Goal: Download file/media

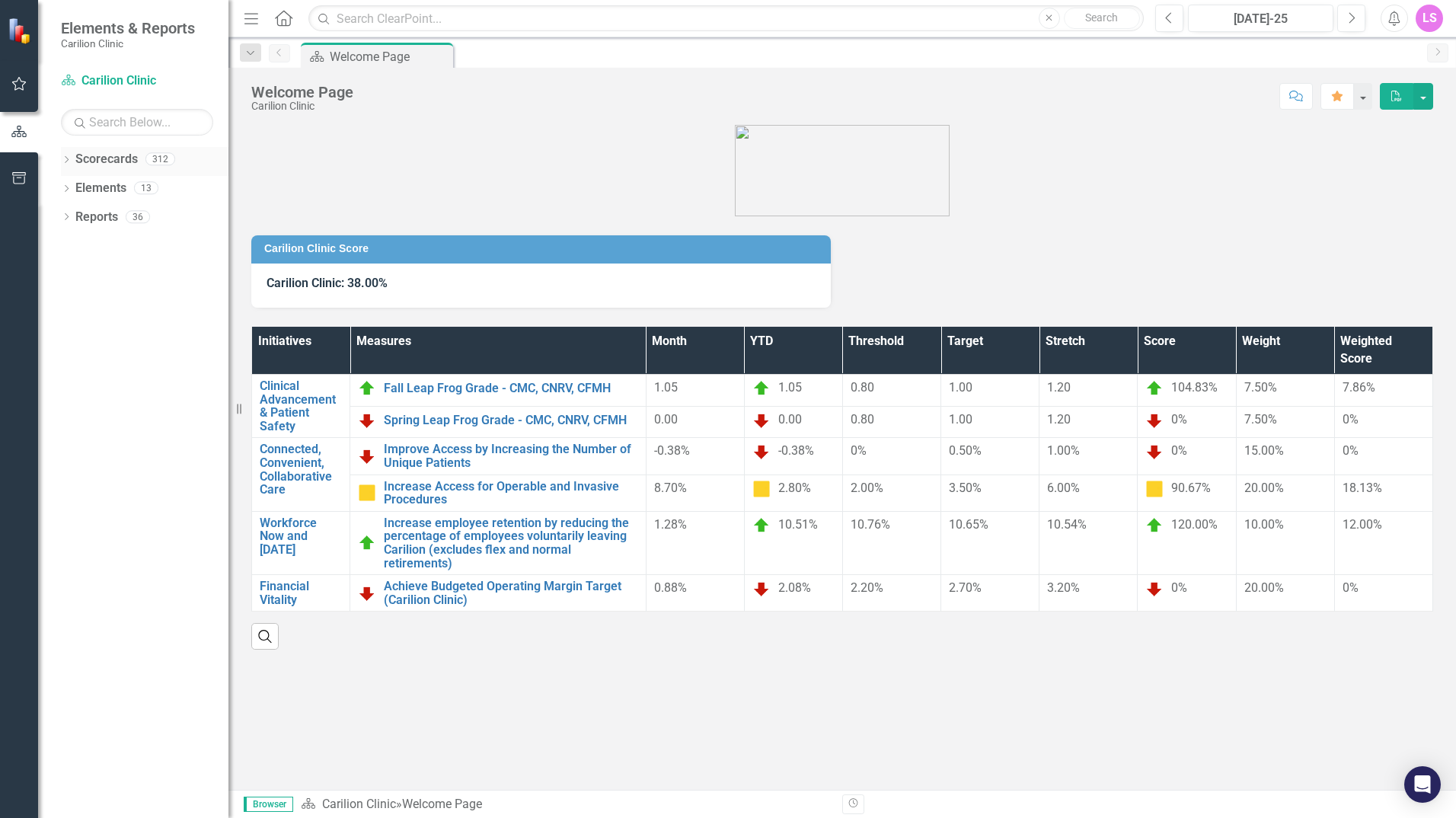
click at [61, 164] on icon "Dropdown" at bounding box center [66, 162] width 11 height 8
click at [73, 191] on icon at bounding box center [75, 187] width 4 height 8
click at [87, 215] on icon "Dropdown" at bounding box center [90, 216] width 12 height 9
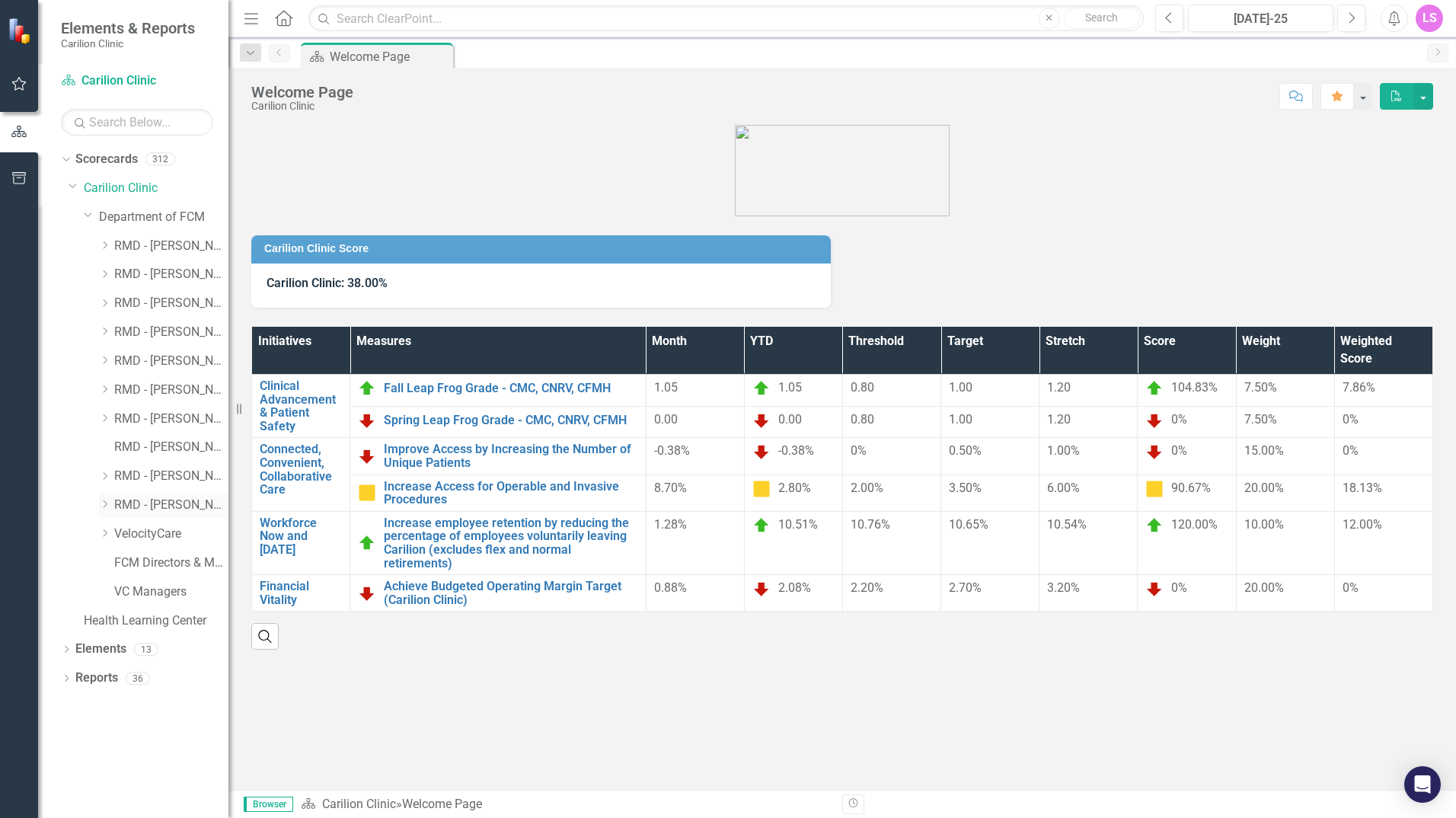
click at [105, 502] on icon "Dropdown" at bounding box center [105, 504] width 12 height 9
click at [122, 566] on icon "Dropdown" at bounding box center [120, 562] width 12 height 9
click at [165, 569] on link "[PERSON_NAME]" at bounding box center [179, 563] width 99 height 18
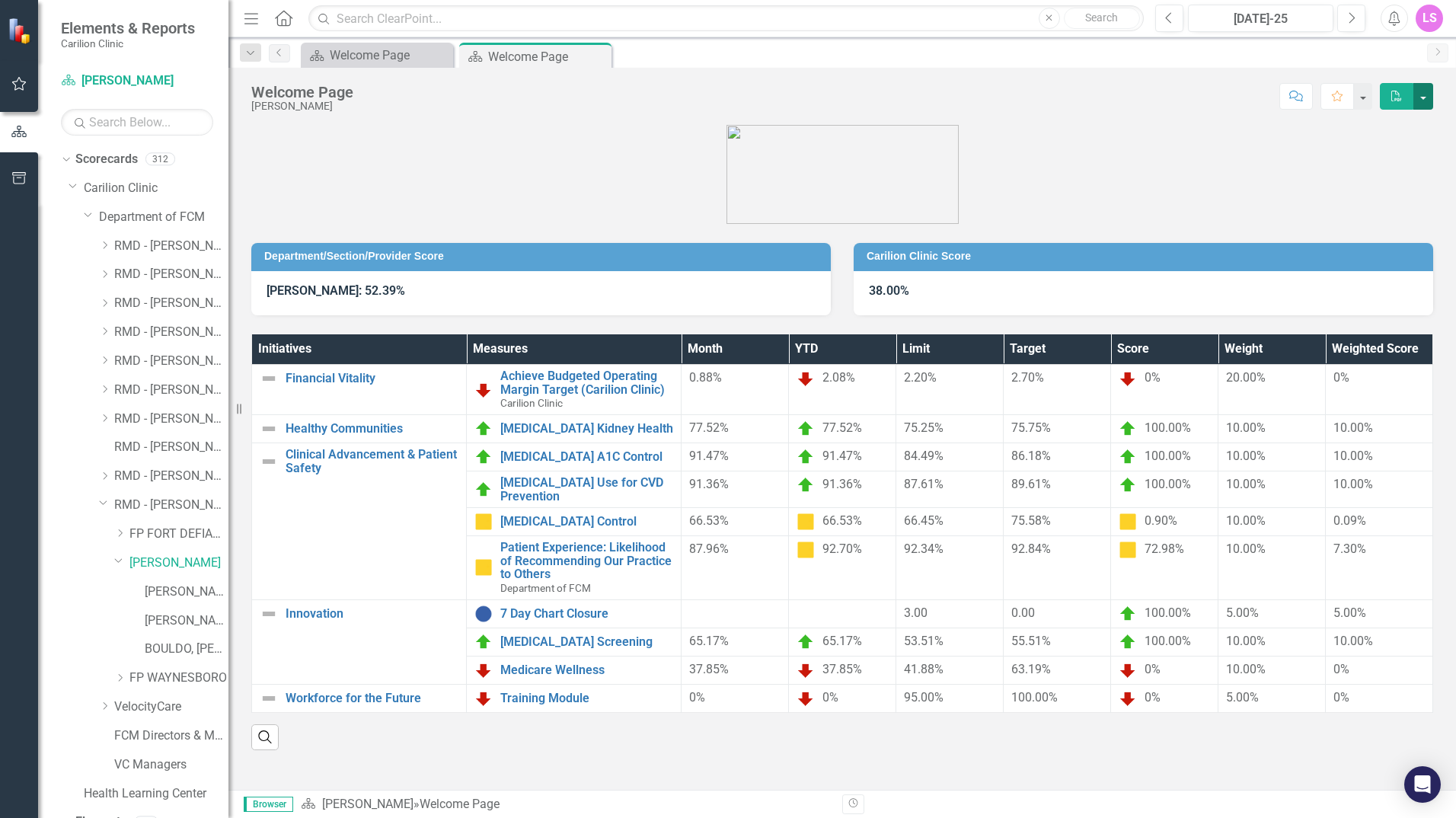
click at [1424, 95] on button "button" at bounding box center [1423, 97] width 20 height 27
click at [1380, 132] on link "PDF Export to PDF" at bounding box center [1372, 124] width 120 height 28
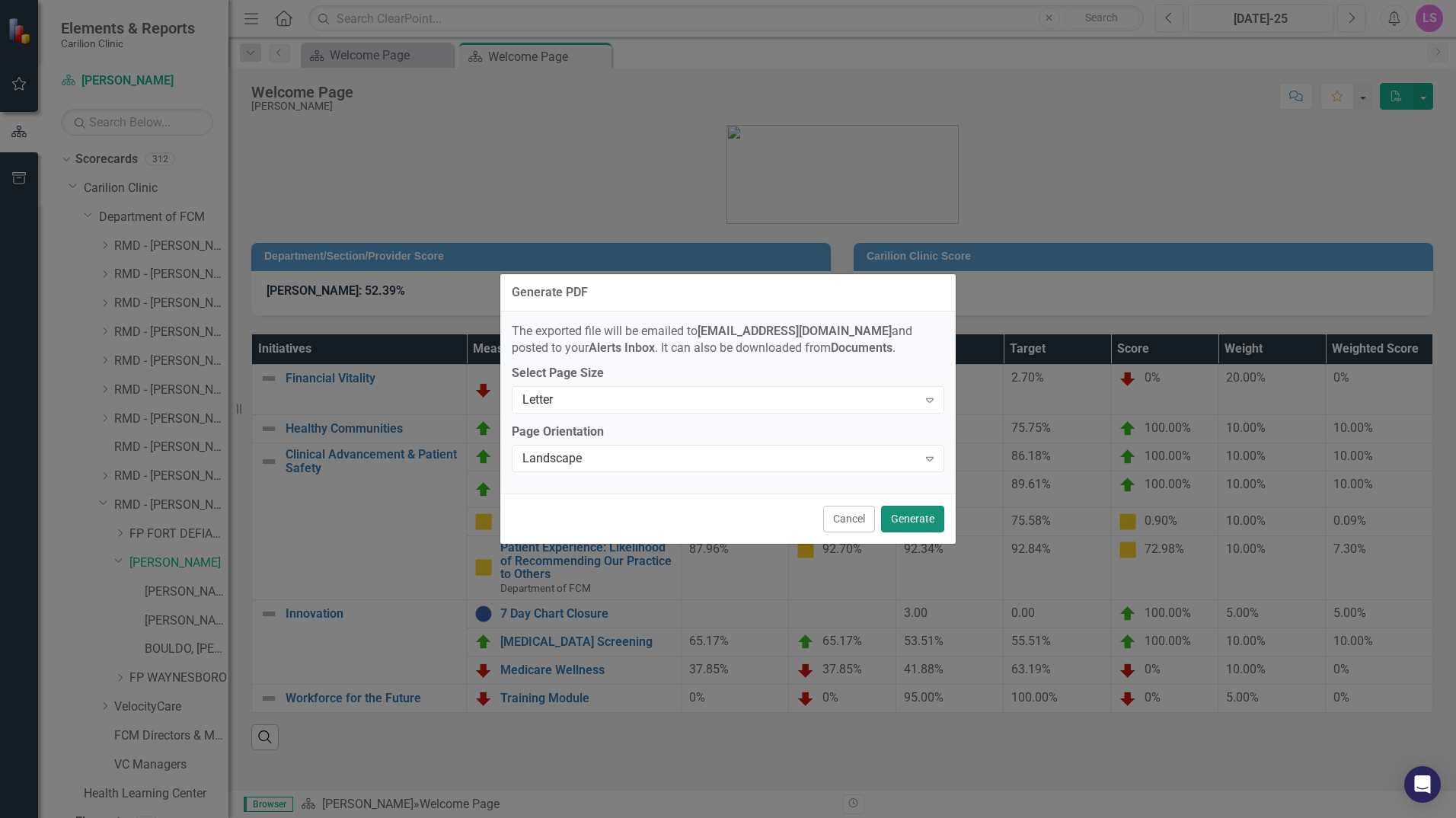
click at [903, 510] on button "Generate" at bounding box center [913, 519] width 63 height 27
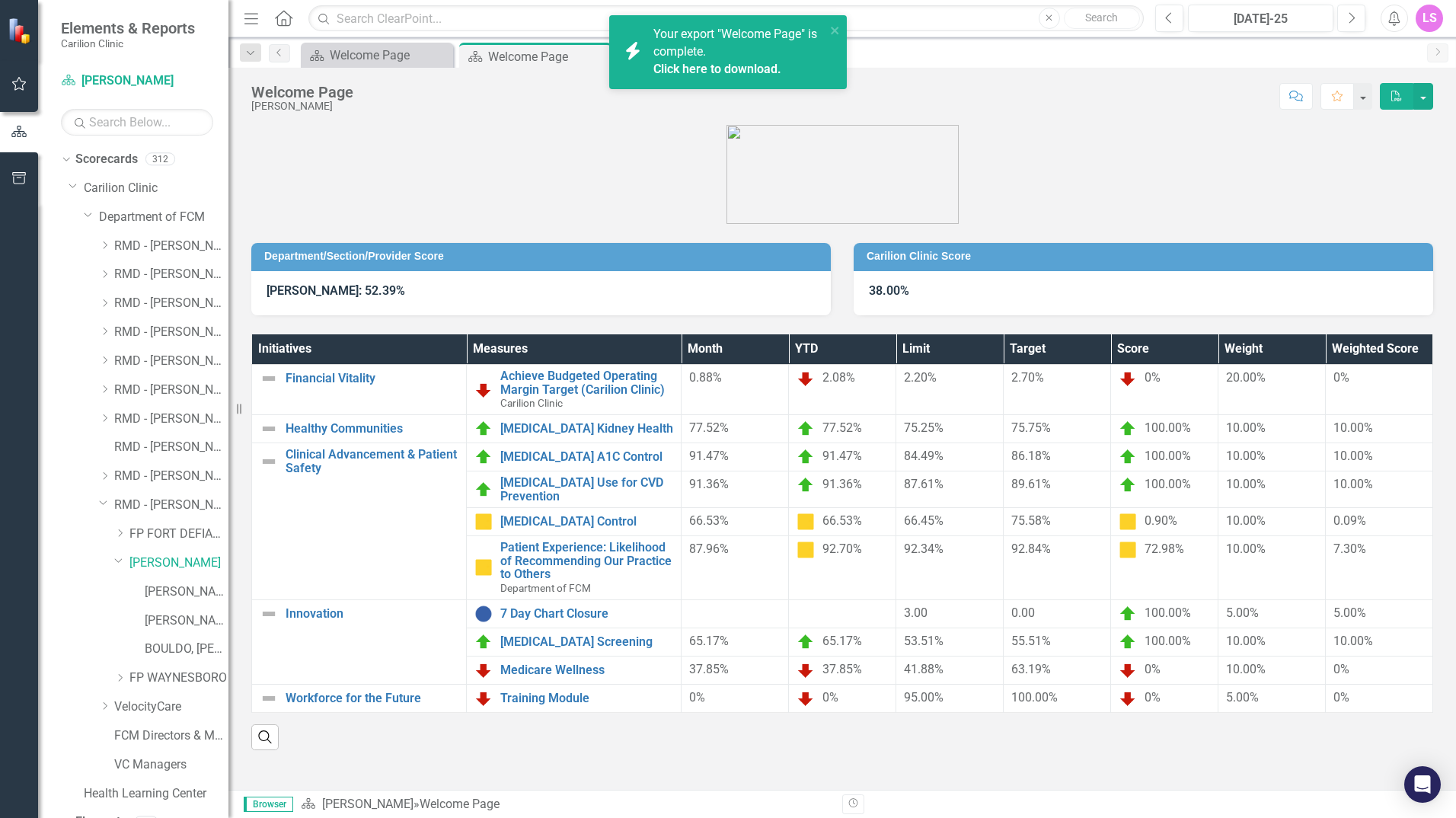
click at [702, 66] on link "Click here to download." at bounding box center [717, 68] width 128 height 14
